Goal: Transaction & Acquisition: Purchase product/service

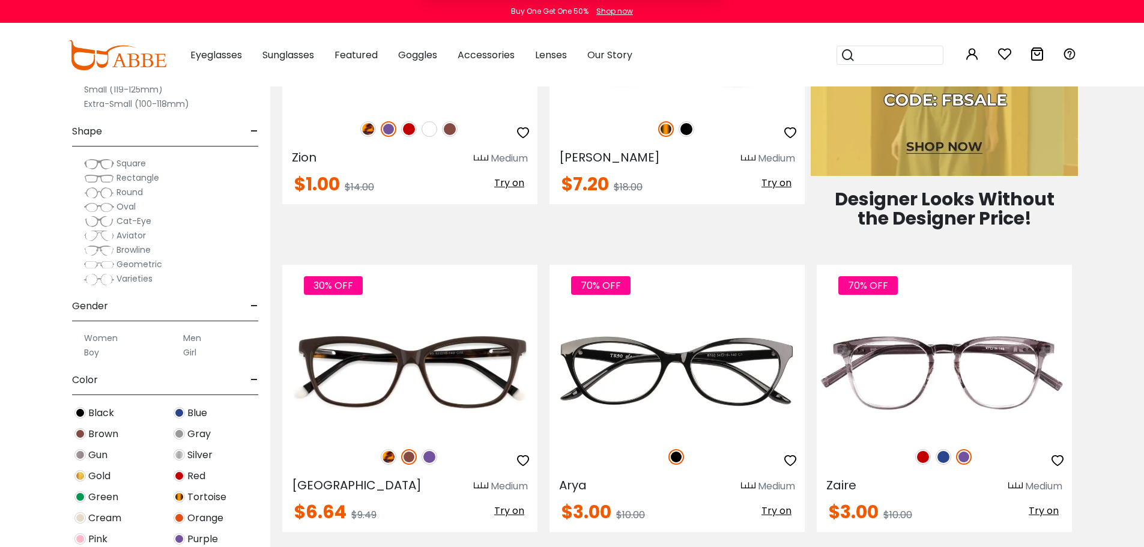
scroll to position [780, 0]
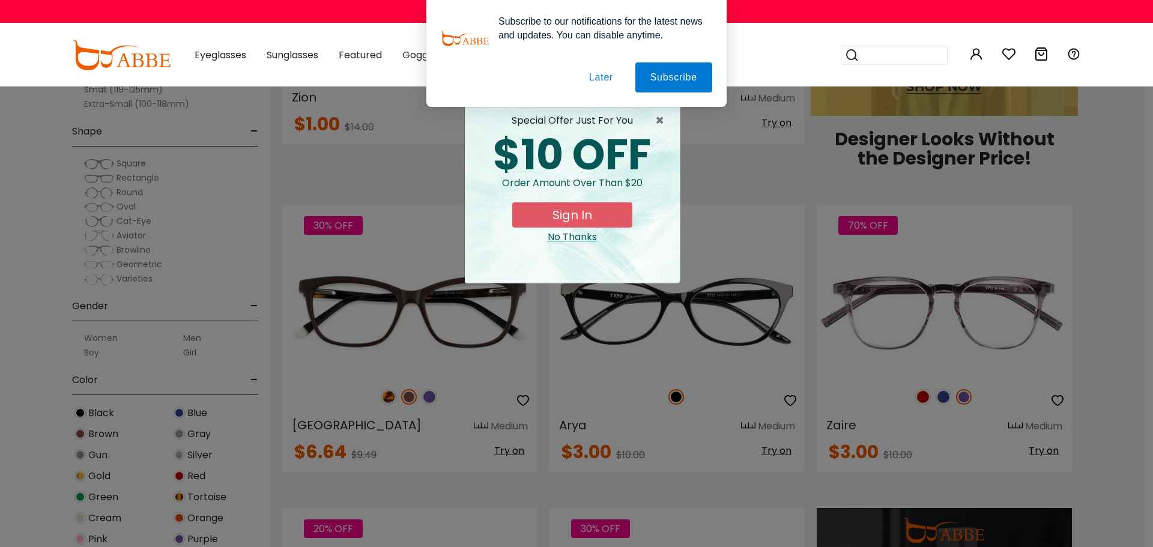
click at [584, 243] on div "No Thanks" at bounding box center [572, 237] width 196 height 14
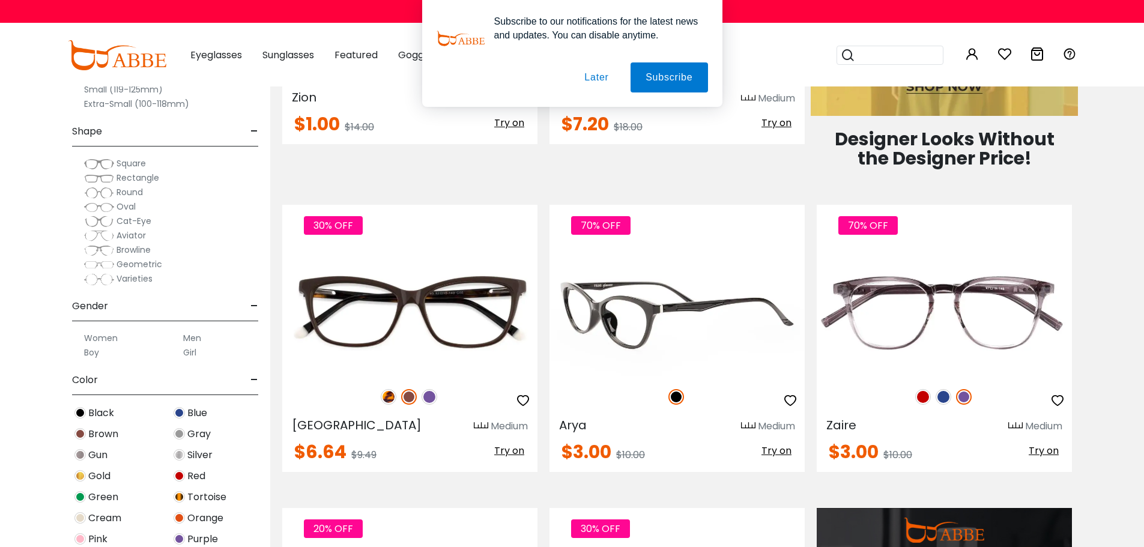
click at [668, 341] on img at bounding box center [676, 312] width 255 height 128
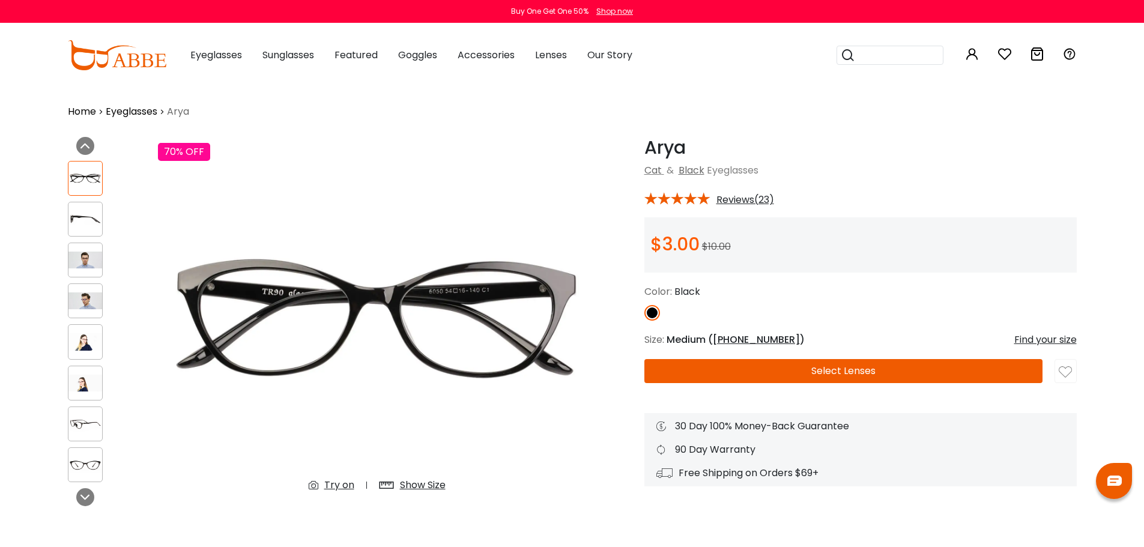
click at [79, 261] on img at bounding box center [85, 260] width 34 height 17
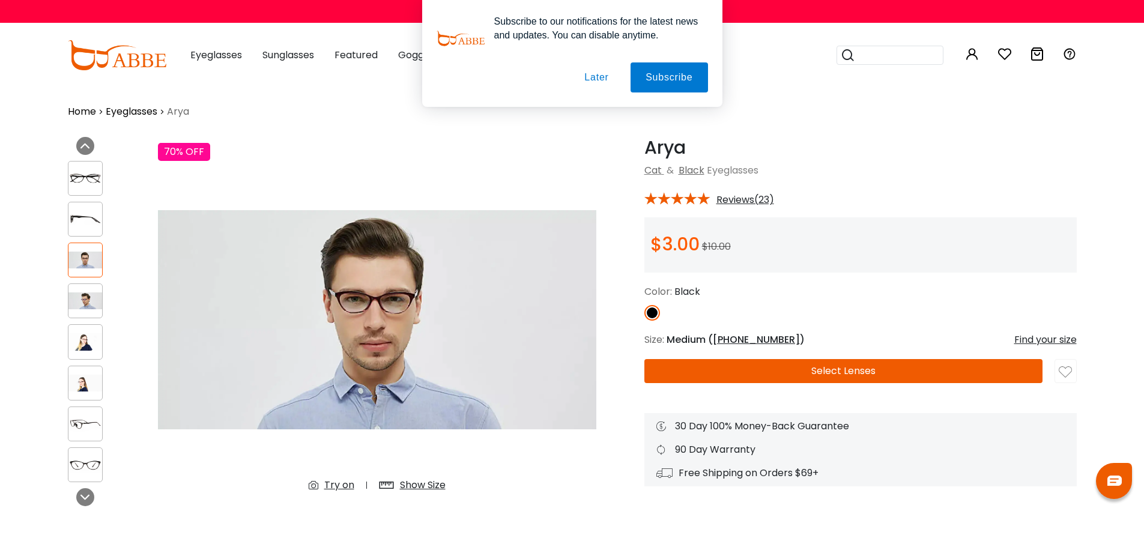
scroll to position [60, 0]
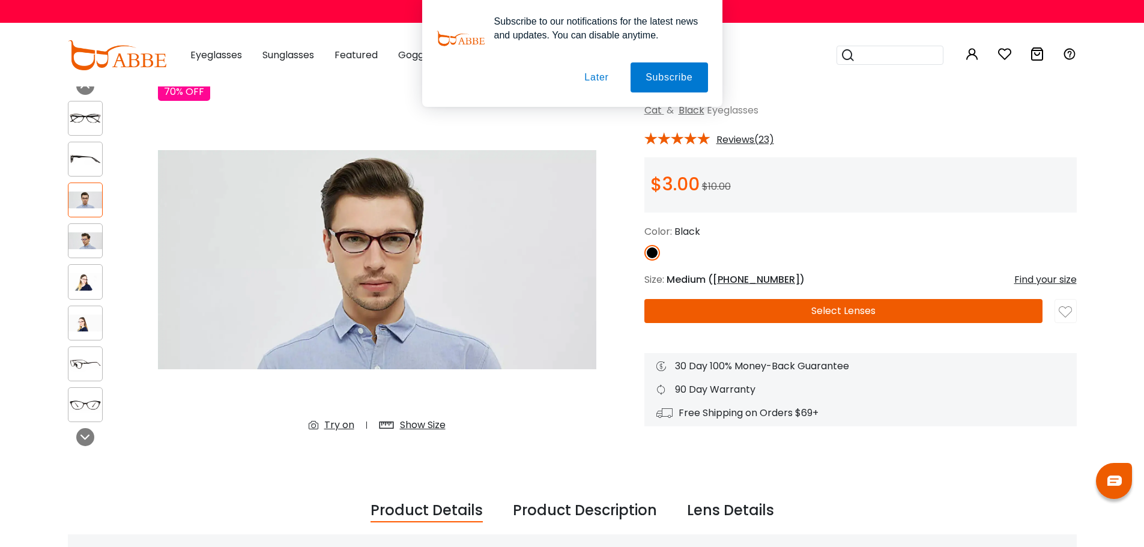
click at [841, 306] on button "Select Lenses" at bounding box center [843, 311] width 398 height 24
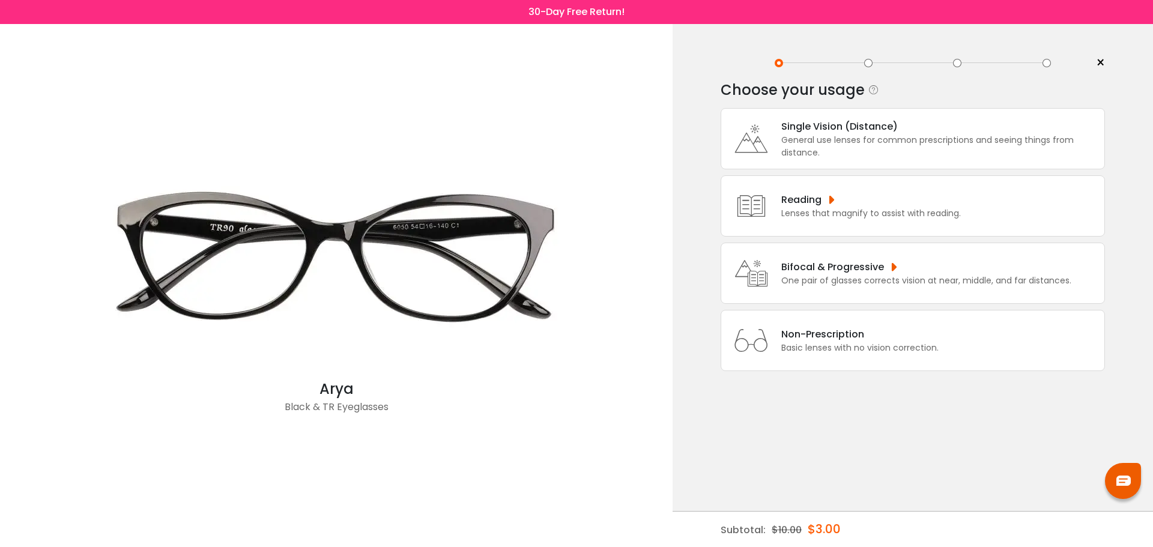
click at [877, 150] on div "General use lenses for common prescriptions and seeing things from distance." at bounding box center [939, 146] width 317 height 25
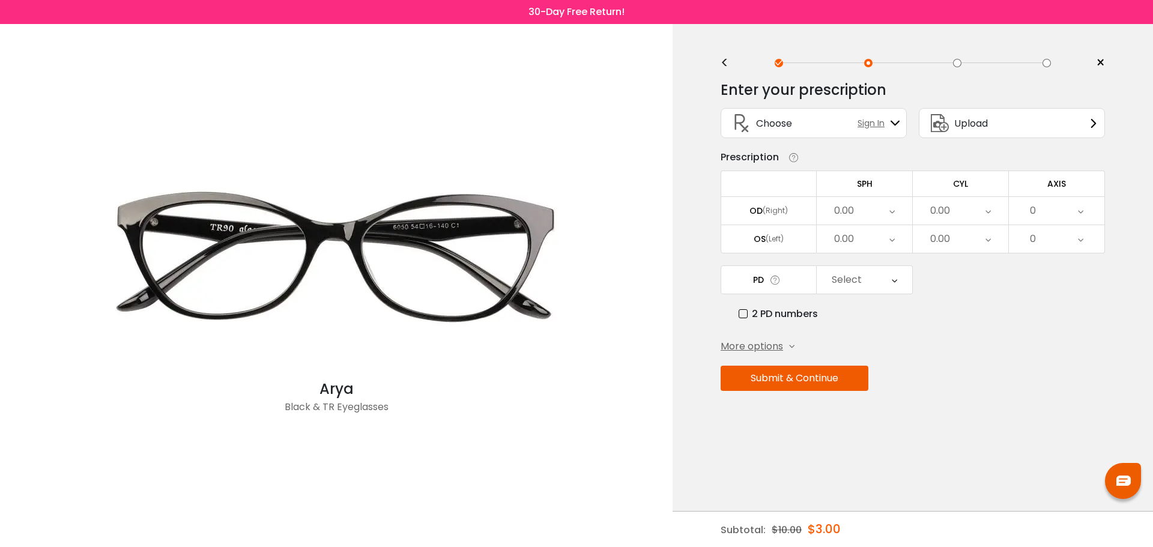
click at [1107, 59] on div "< × Choose your usage Single Vision (Distance) This lens helps you see details …" at bounding box center [912, 285] width 480 height 523
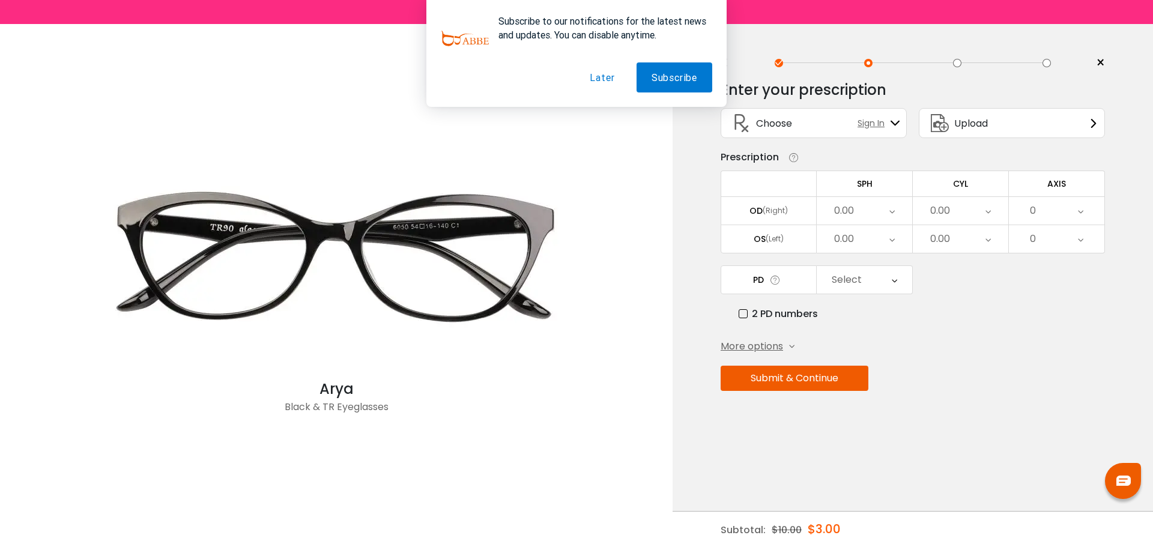
click at [603, 78] on button "Later" at bounding box center [602, 77] width 55 height 30
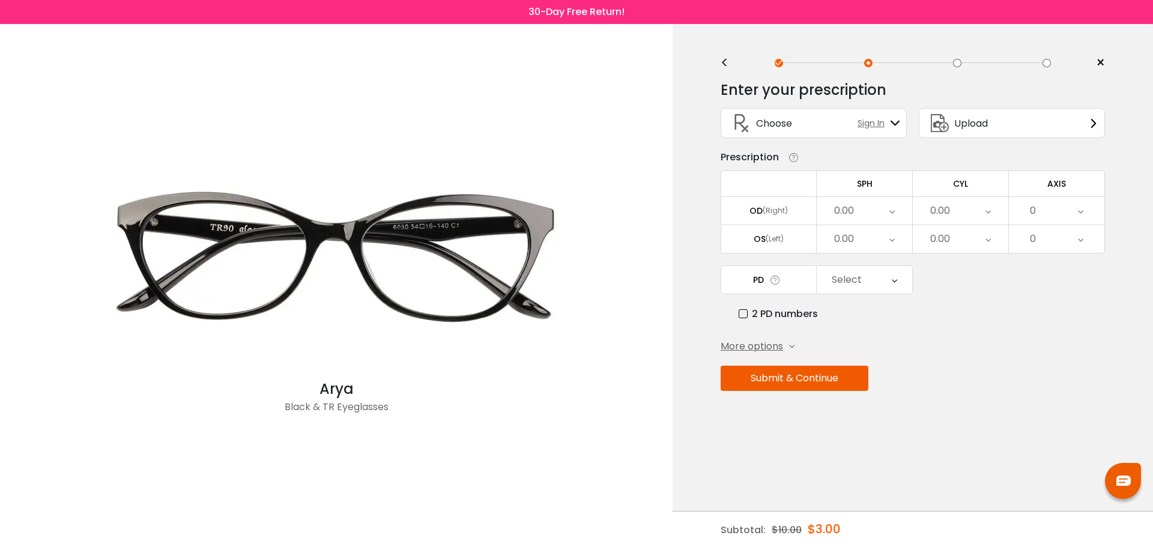
click at [1100, 65] on span "×" at bounding box center [1100, 63] width 9 height 18
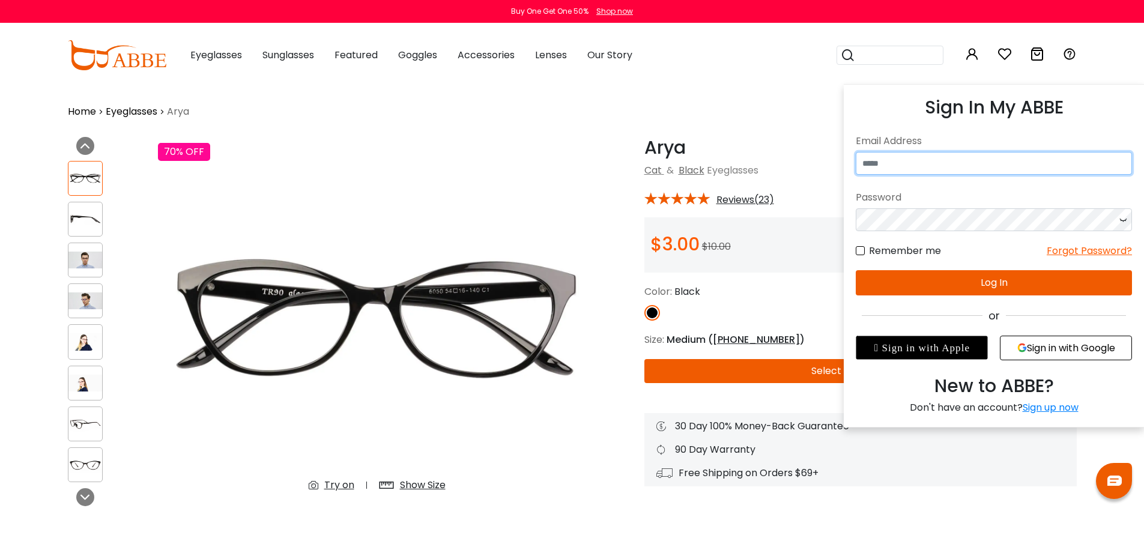
click at [940, 159] on input "email" at bounding box center [994, 163] width 276 height 23
click at [943, 157] on input "email" at bounding box center [994, 163] width 276 height 23
type input "**********"
click at [976, 279] on button "Log In" at bounding box center [994, 282] width 276 height 25
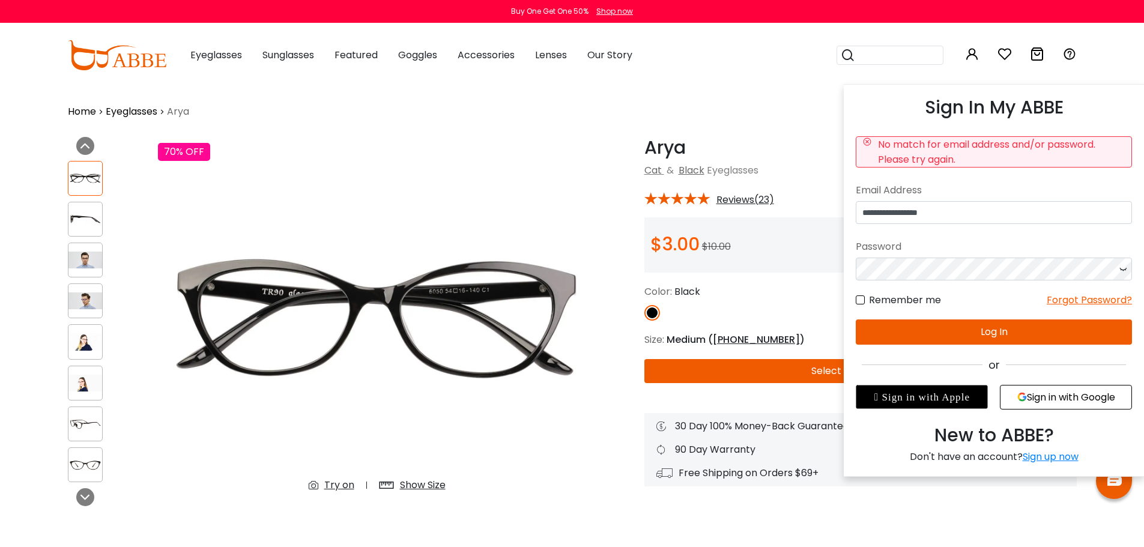
click at [1075, 303] on div "Forgot Password?" at bounding box center [1088, 299] width 85 height 15
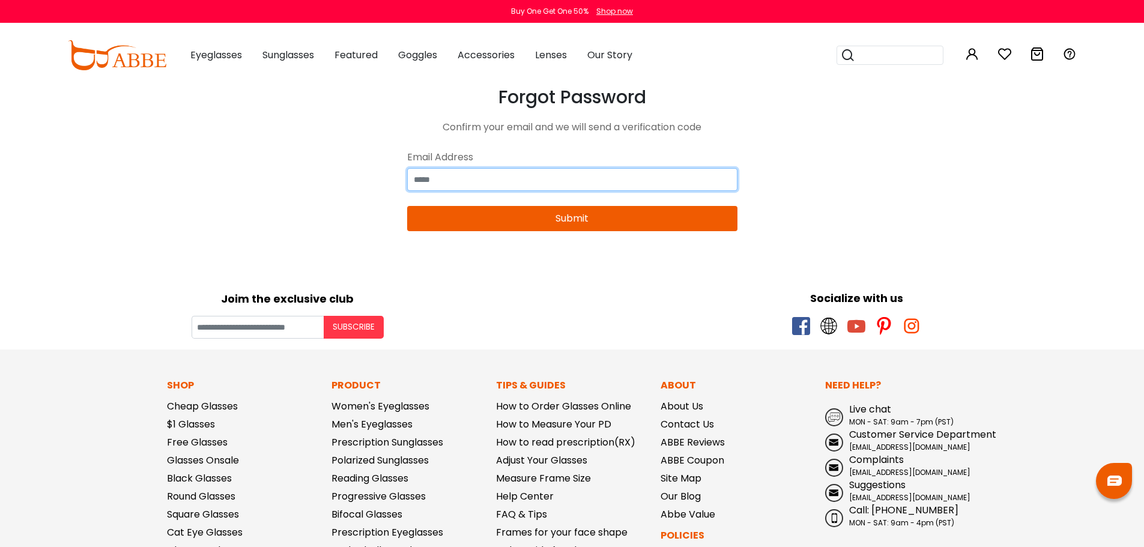
click at [466, 180] on input "email" at bounding box center [572, 179] width 330 height 23
type input "**********"
click at [547, 217] on button "Submit" at bounding box center [572, 218] width 330 height 25
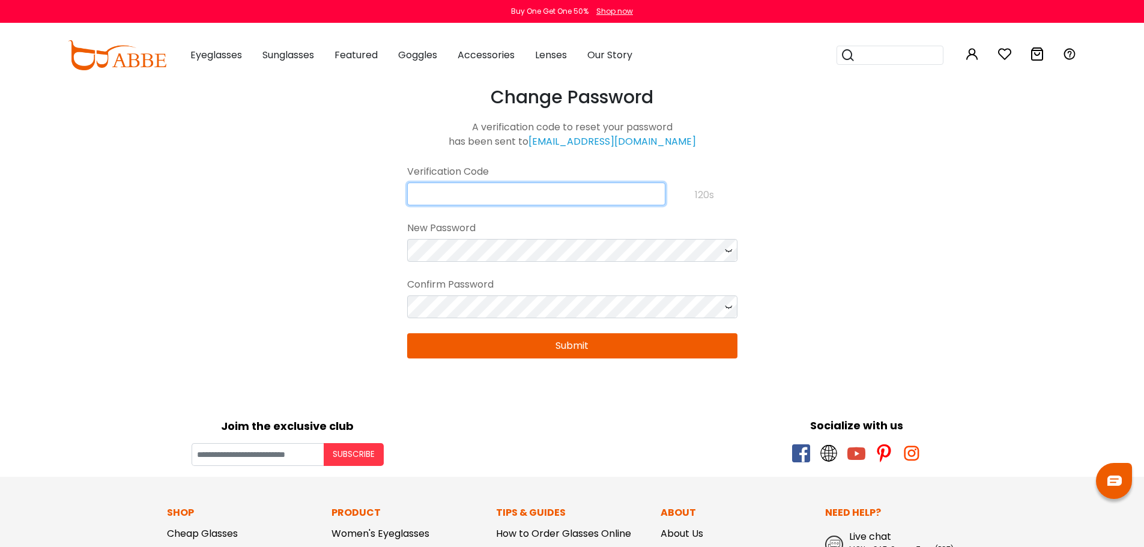
click at [485, 189] on input "text" at bounding box center [536, 194] width 258 height 23
click at [444, 440] on div "Joim the exclusive club Subscribe" at bounding box center [287, 435] width 569 height 59
drag, startPoint x: 214, startPoint y: 298, endPoint x: 198, endPoint y: 181, distance: 118.8
click at [214, 298] on body "Eyeglasses Thanks for your subscription Please use coupon code " NEWCOMER " to …" at bounding box center [572, 494] width 1144 height 817
